Goal: Task Accomplishment & Management: Manage account settings

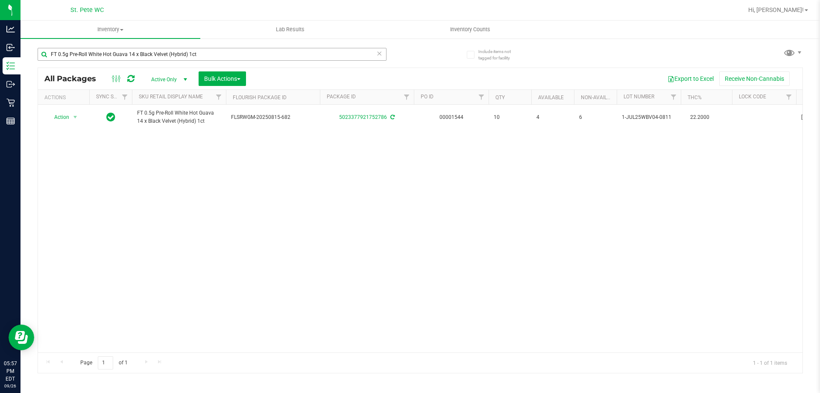
click at [221, 51] on input "FT 0.5g Pre-Roll White Hot Guava 14 x Black Velvet (Hybrid) 1ct" at bounding box center [212, 54] width 349 height 13
click at [222, 52] on input "FT 0.5g Pre-Roll White Hot Guava 14 x Black Velvet (Hybrid) 1ct" at bounding box center [212, 54] width 349 height 13
click at [222, 54] on input "FT 0.5g Pre-Roll White Hot Guava 14 x Black Velvet (Hybrid) 1ct" at bounding box center [212, 54] width 349 height 13
click at [220, 54] on input "FT 0.5g Pre-Roll White Hot Guava 14 x Black Velvet (Hybrid) 1ct" at bounding box center [212, 54] width 349 height 13
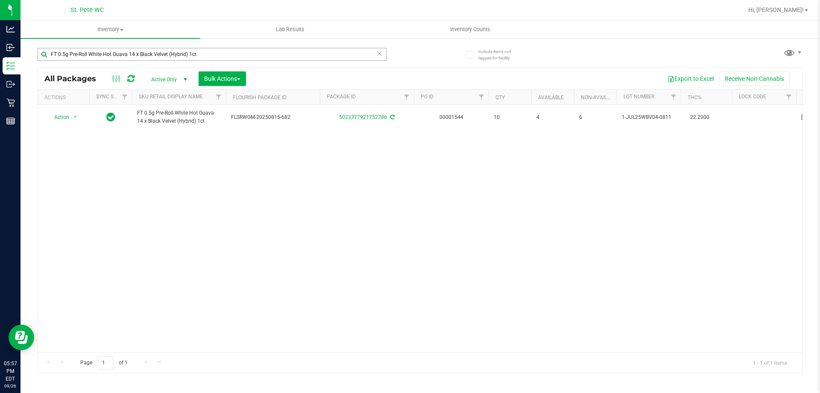
click at [220, 54] on input "FT 0.5g Pre-Roll White Hot Guava 14 x Black Velvet (Hybrid) 1ct" at bounding box center [212, 54] width 349 height 13
type input "1992285-082025"
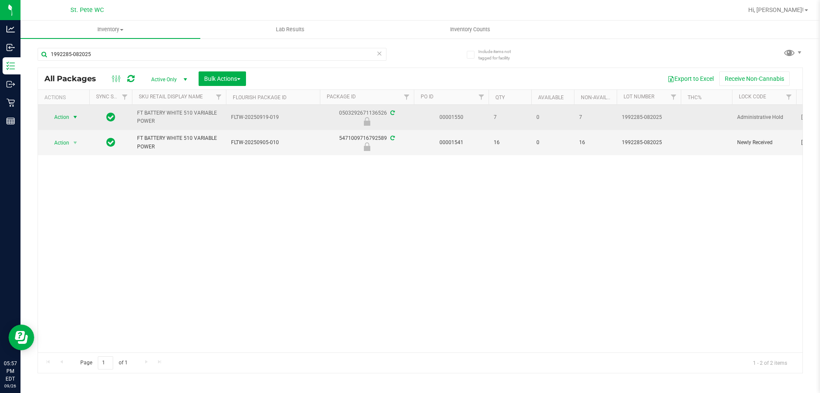
click at [66, 119] on span "Action" at bounding box center [58, 117] width 23 height 12
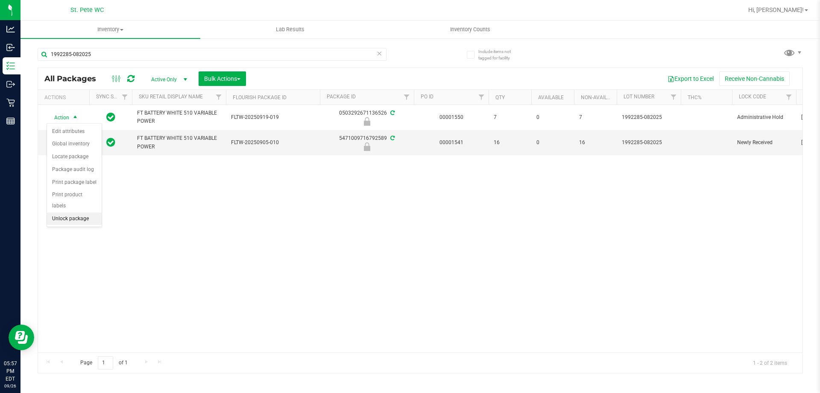
click at [65, 212] on li "Unlock package" at bounding box center [74, 218] width 55 height 13
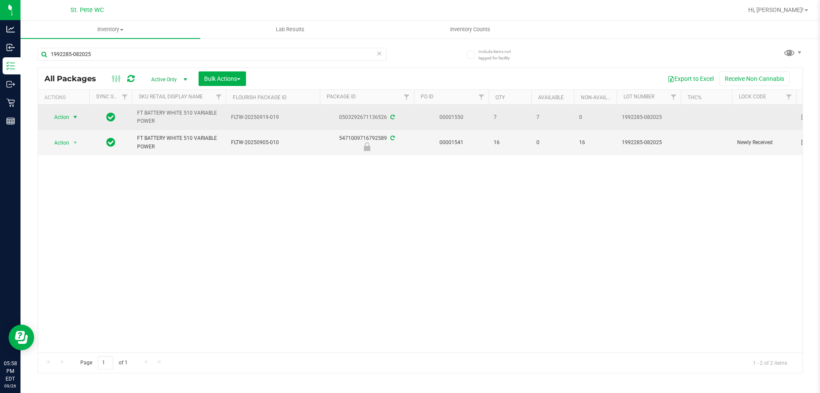
click at [78, 114] on span "select" at bounding box center [75, 117] width 7 height 7
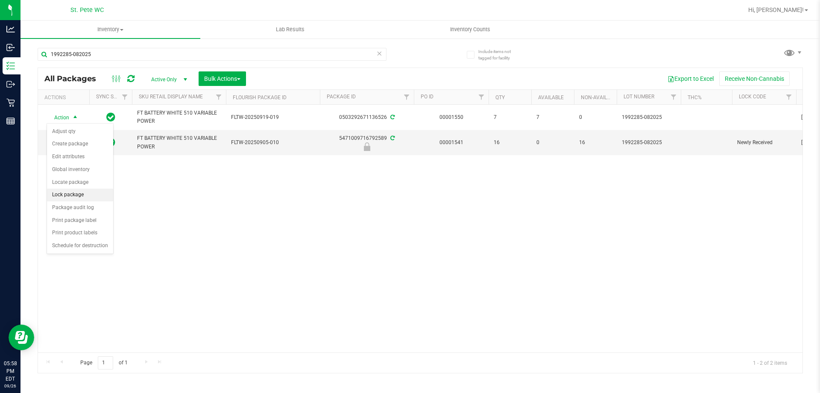
click at [77, 191] on li "Lock package" at bounding box center [80, 194] width 66 height 13
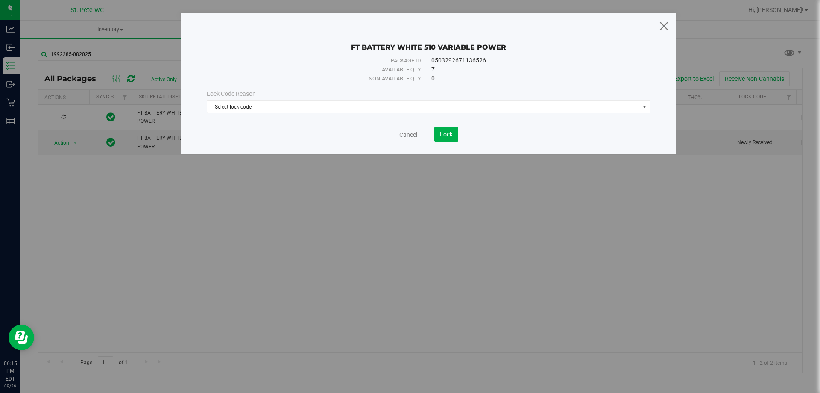
click at [660, 24] on icon at bounding box center [664, 25] width 12 height 21
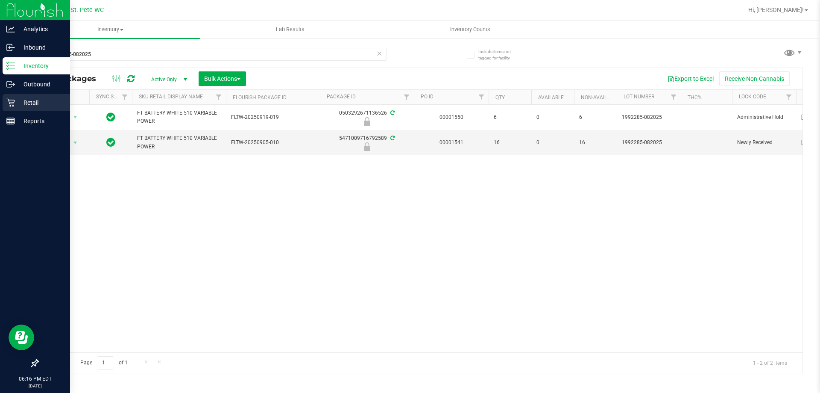
click at [5, 99] on div "Retail" at bounding box center [36, 102] width 67 height 17
